Goal: Navigation & Orientation: Find specific page/section

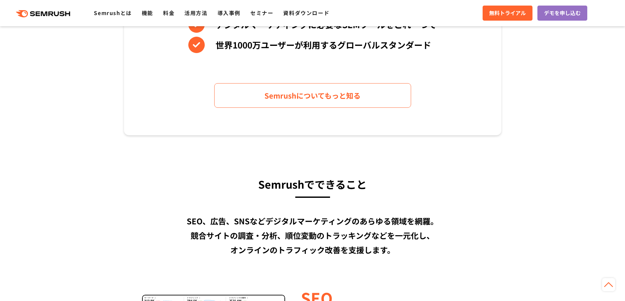
scroll to position [328, 0]
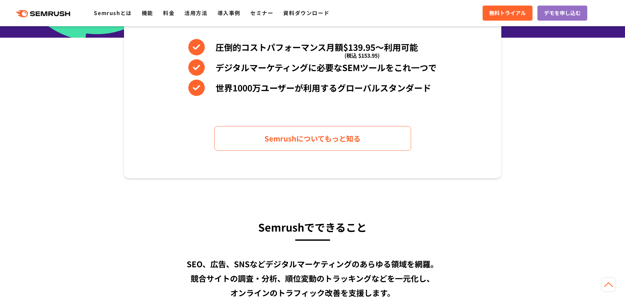
click at [62, 12] on icon at bounding box center [63, 13] width 5 height 5
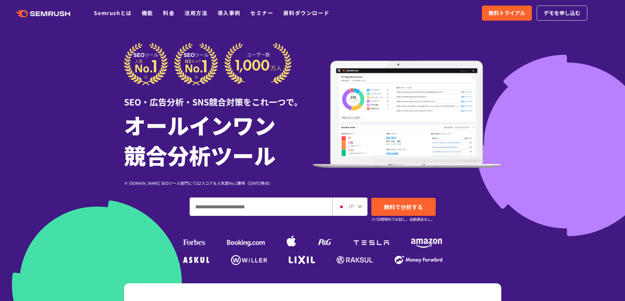
click at [342, 208] on img at bounding box center [341, 207] width 7 height 5
click at [357, 207] on div "JP" at bounding box center [348, 206] width 21 height 9
click at [362, 203] on div at bounding box center [359, 206] width 5 height 9
click at [361, 207] on icon at bounding box center [359, 206] width 5 height 5
click at [353, 207] on span "JP" at bounding box center [351, 206] width 6 height 8
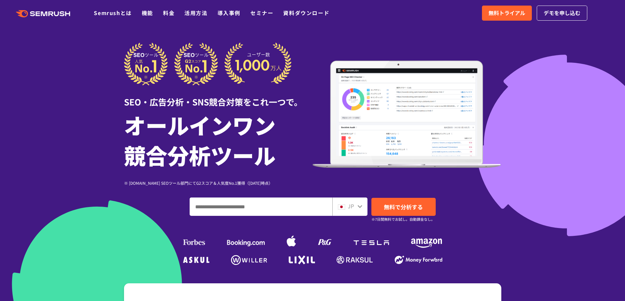
click at [353, 206] on span "JP" at bounding box center [351, 206] width 6 height 8
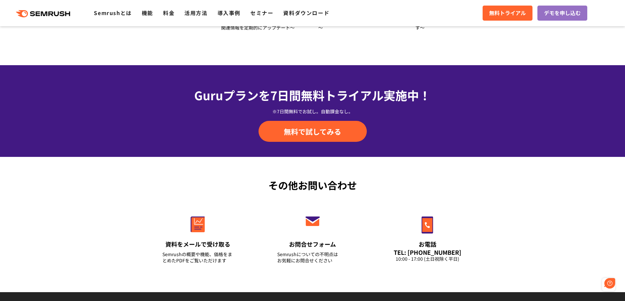
scroll to position [2293, 0]
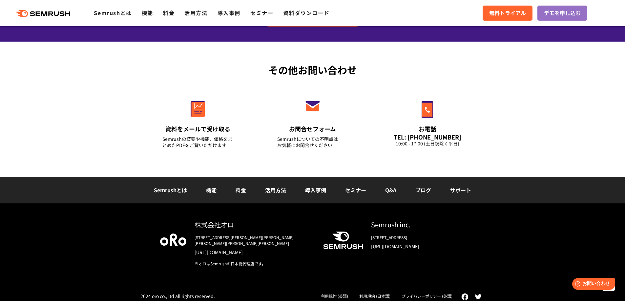
click at [338, 294] on link "利用規約 (英語)" at bounding box center [334, 297] width 27 height 6
